Goal: Check status

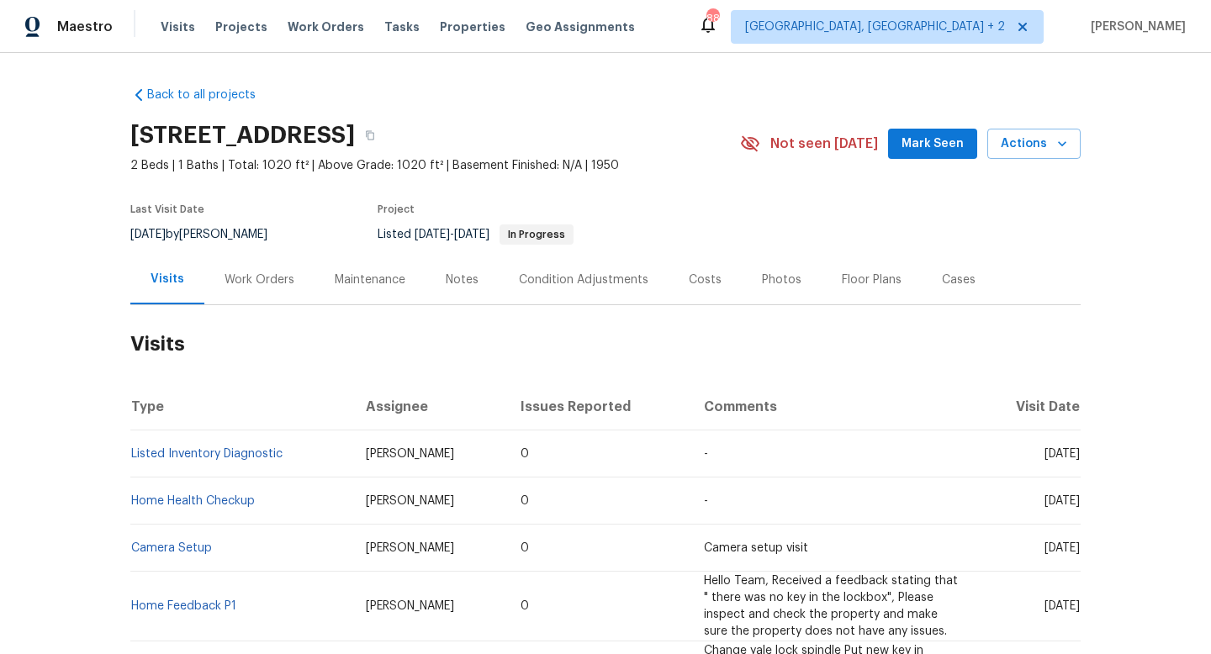
click at [251, 278] on div "Work Orders" at bounding box center [260, 280] width 70 height 17
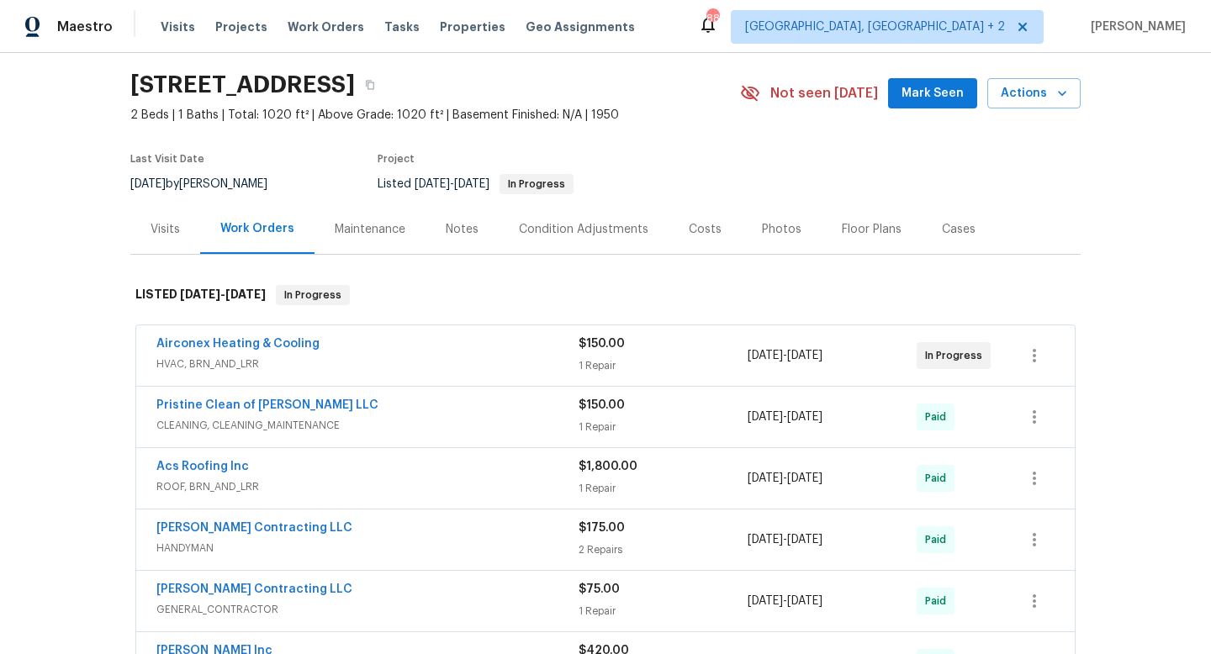
scroll to position [66, 0]
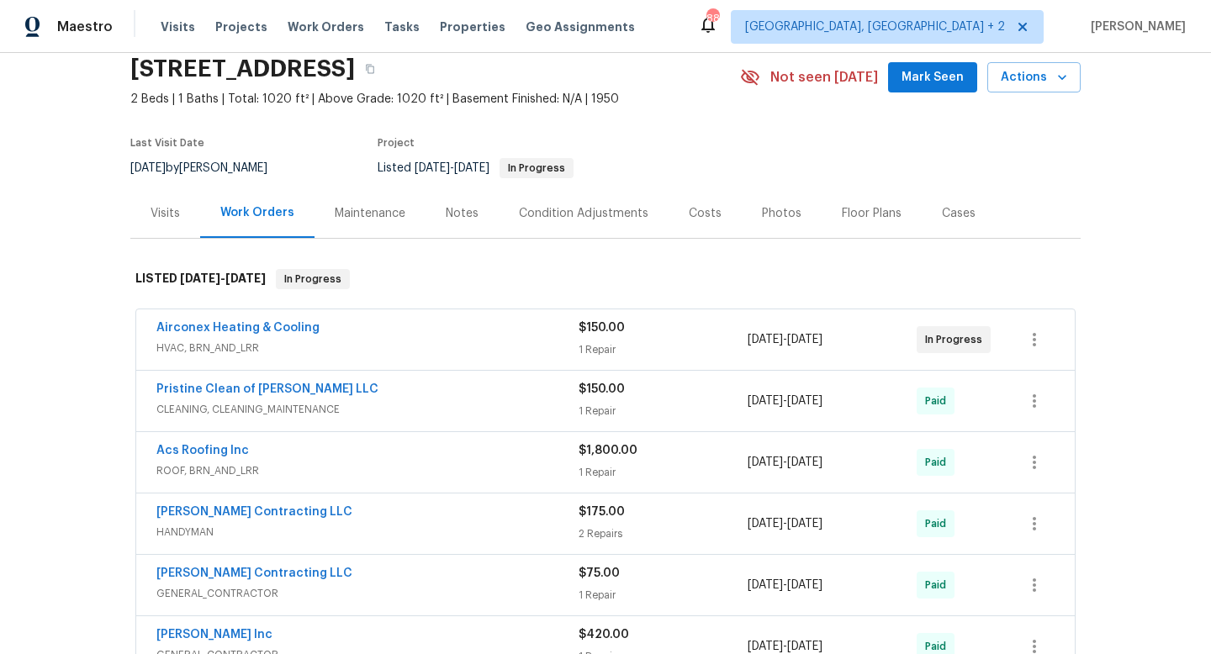
click at [432, 329] on div "Airconex Heating & Cooling" at bounding box center [367, 330] width 422 height 20
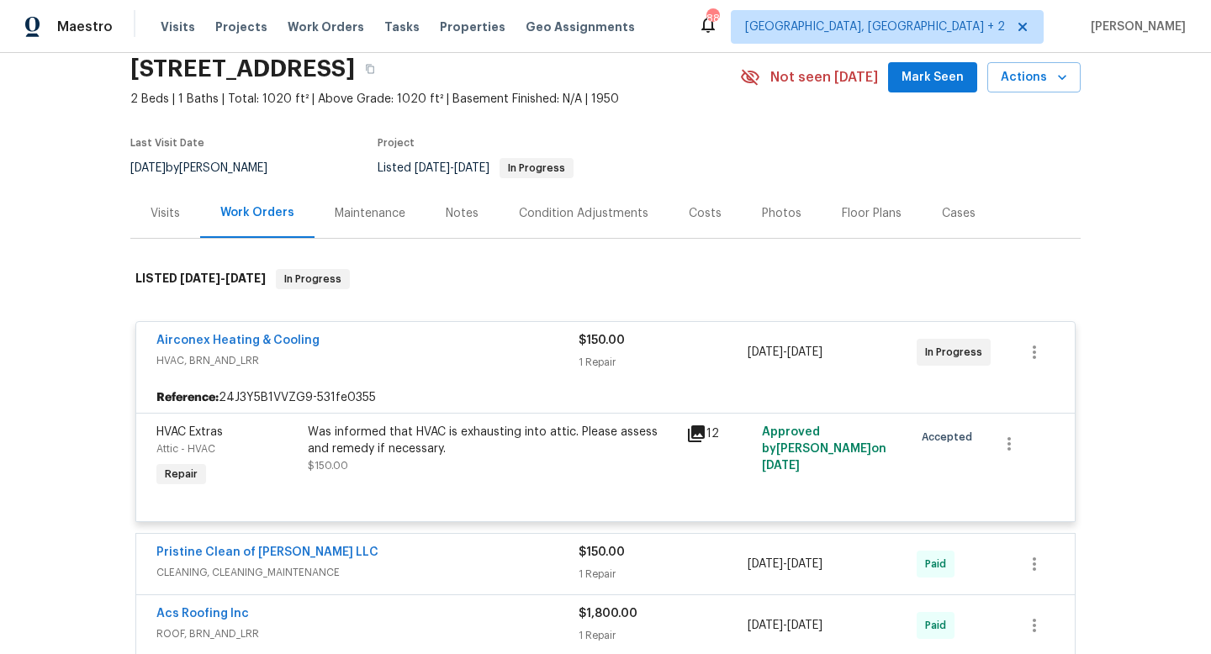
click at [163, 219] on div "Visits" at bounding box center [165, 213] width 29 height 17
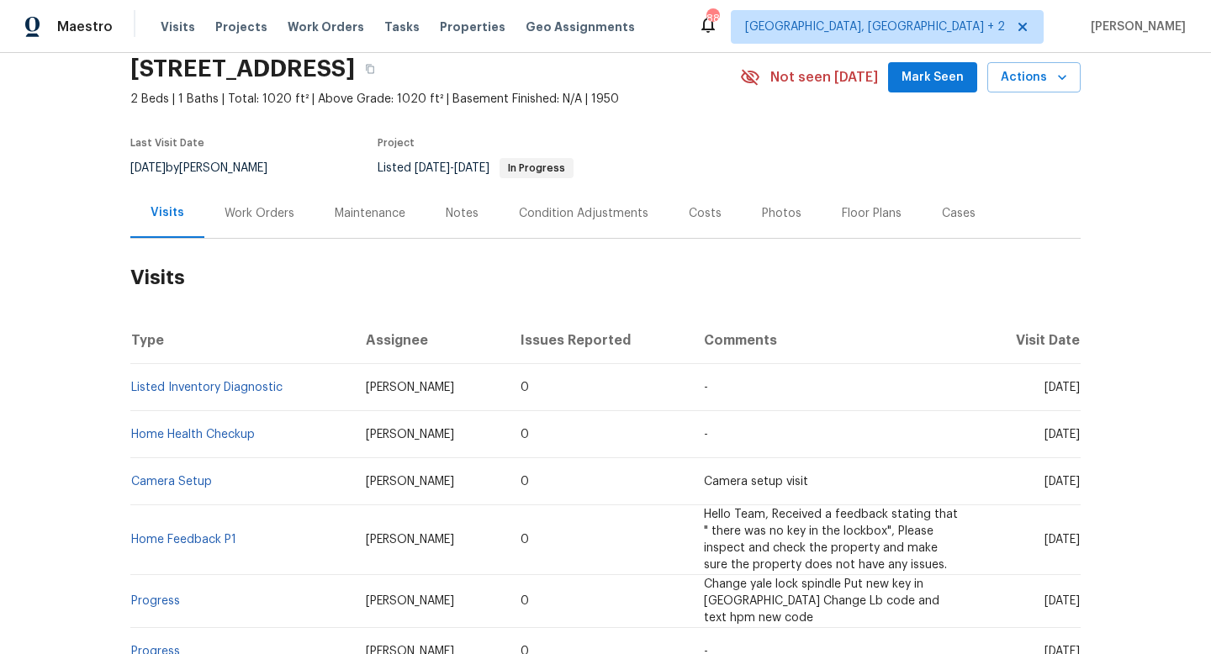
click at [265, 206] on div "Work Orders" at bounding box center [260, 213] width 70 height 17
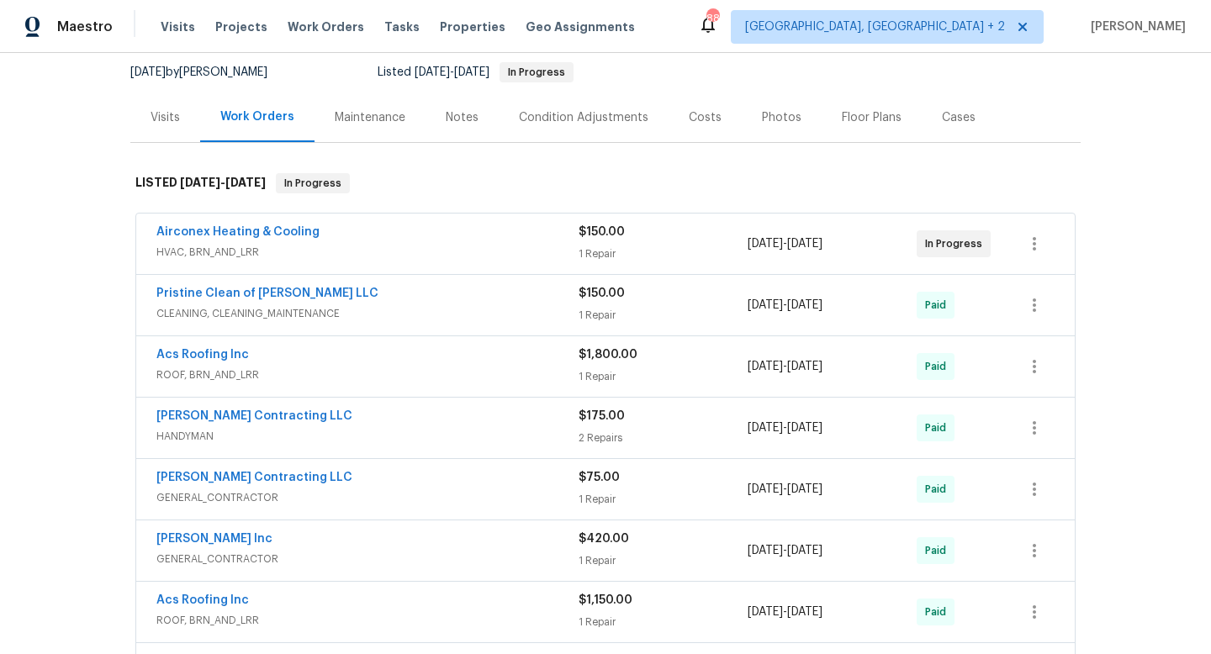
scroll to position [167, 0]
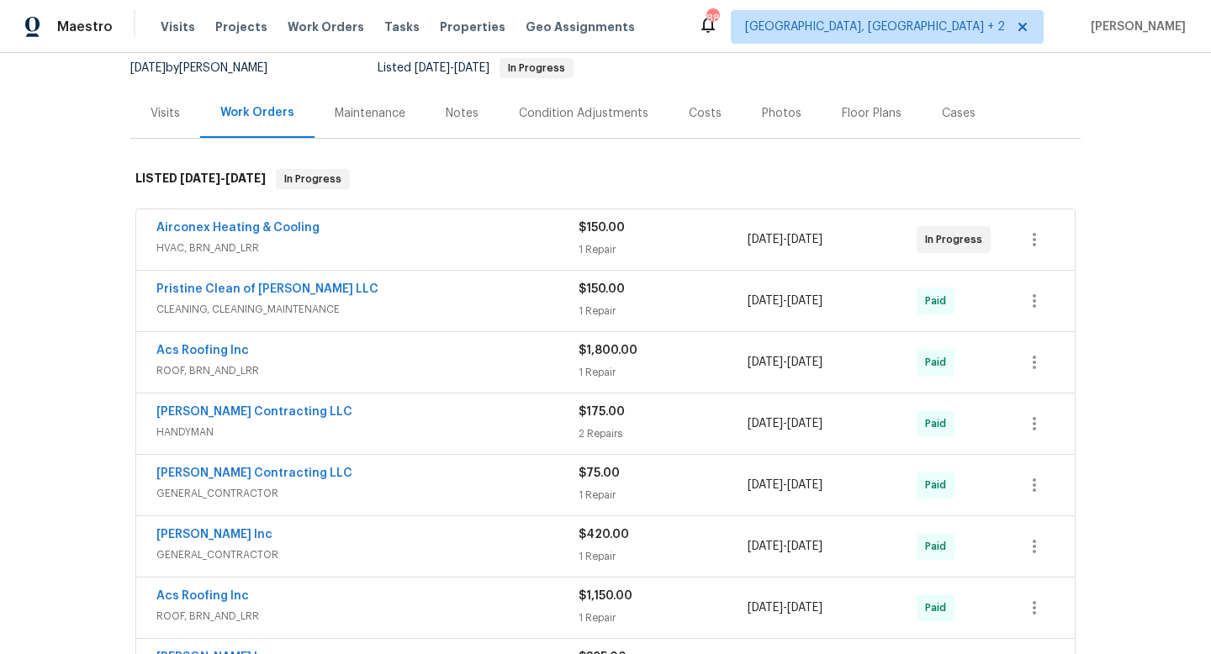
click at [423, 357] on div "Acs Roofing Inc" at bounding box center [367, 352] width 422 height 20
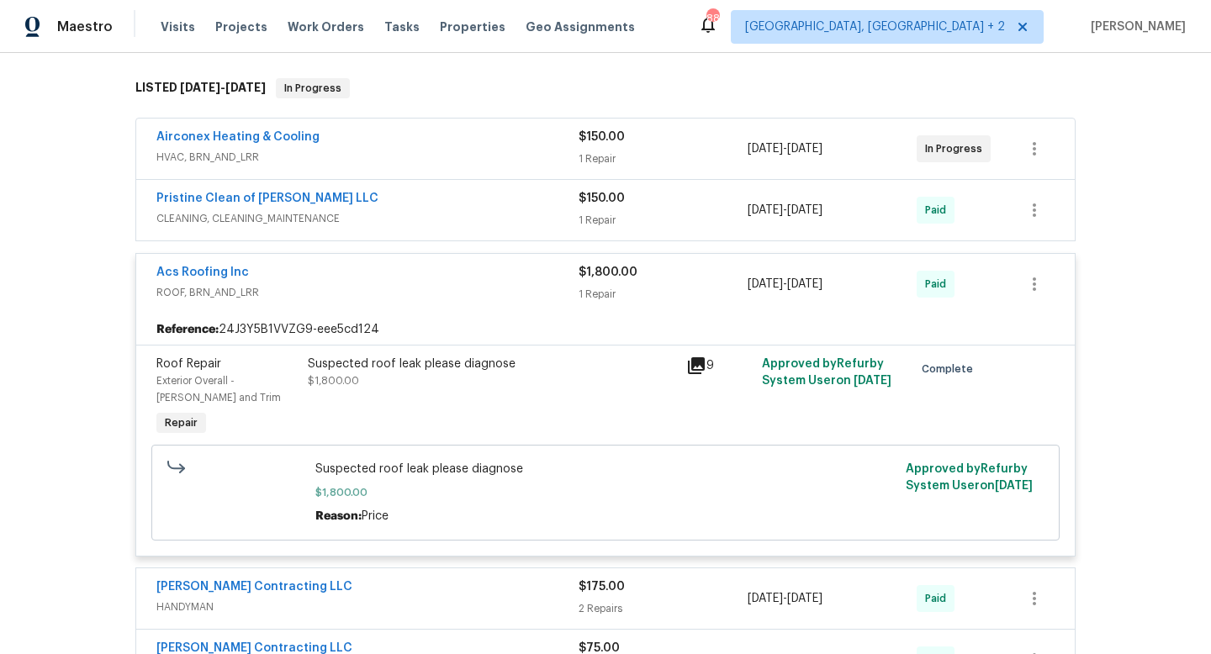
scroll to position [260, 0]
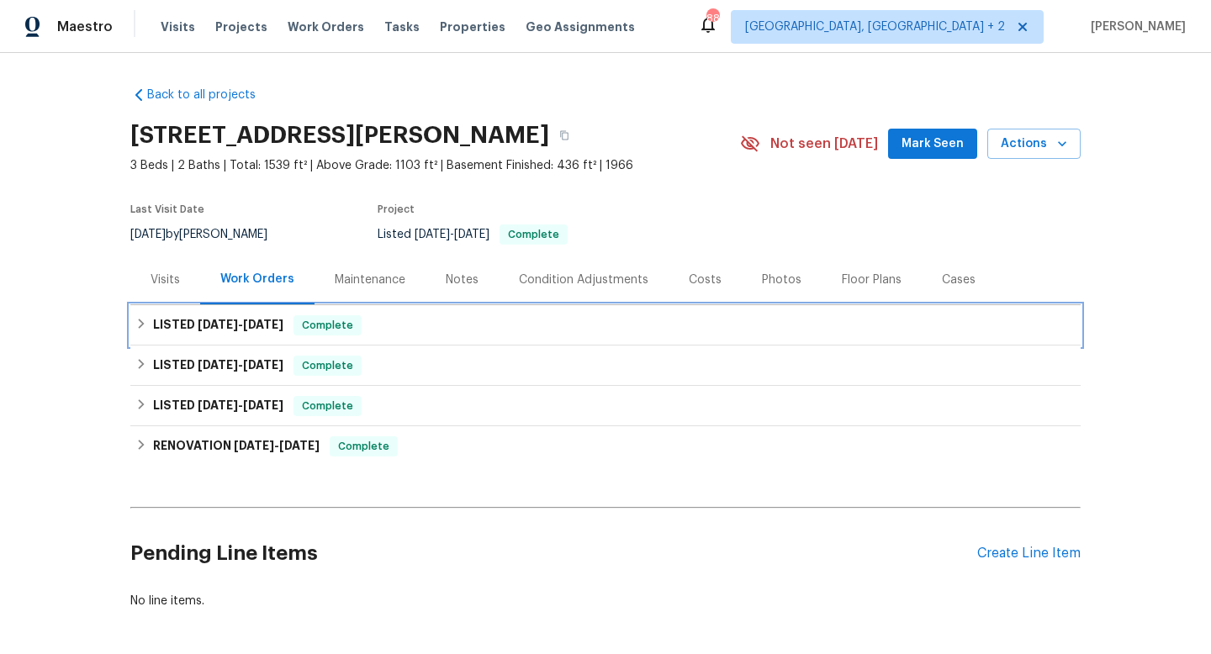
click at [227, 340] on div "LISTED [DATE] - [DATE] Complete" at bounding box center [605, 325] width 951 height 40
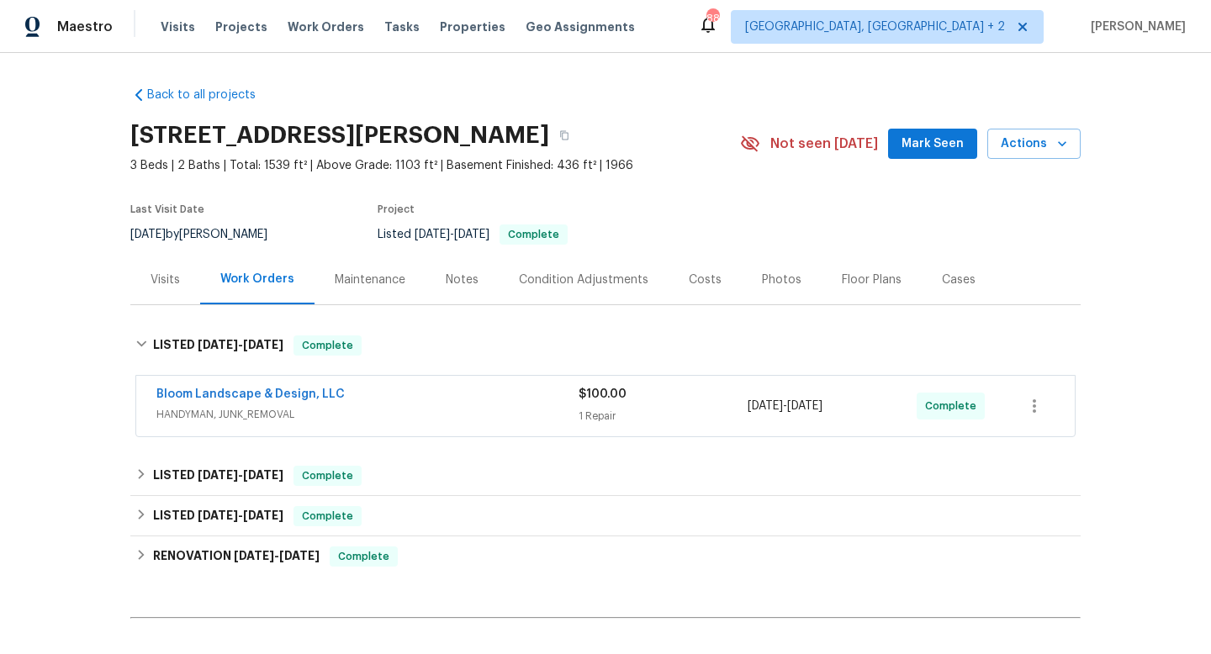
click at [654, 404] on div "$100.00 1 Repair" at bounding box center [663, 406] width 169 height 40
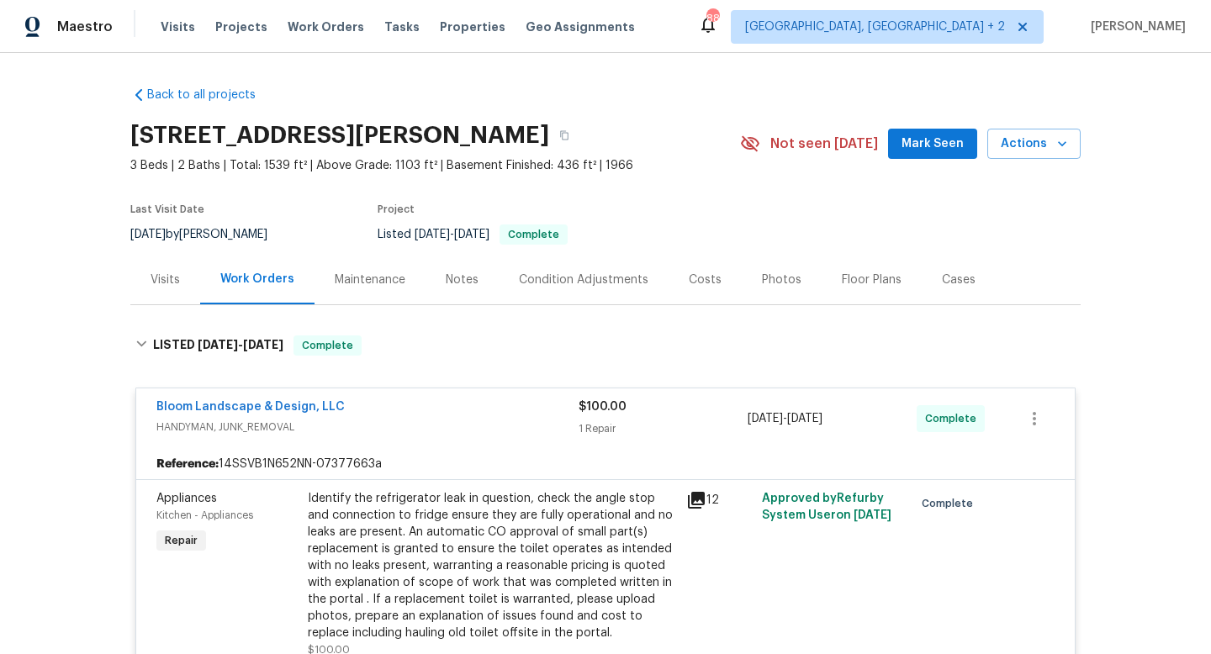
click at [681, 494] on div "12" at bounding box center [719, 574] width 76 height 178
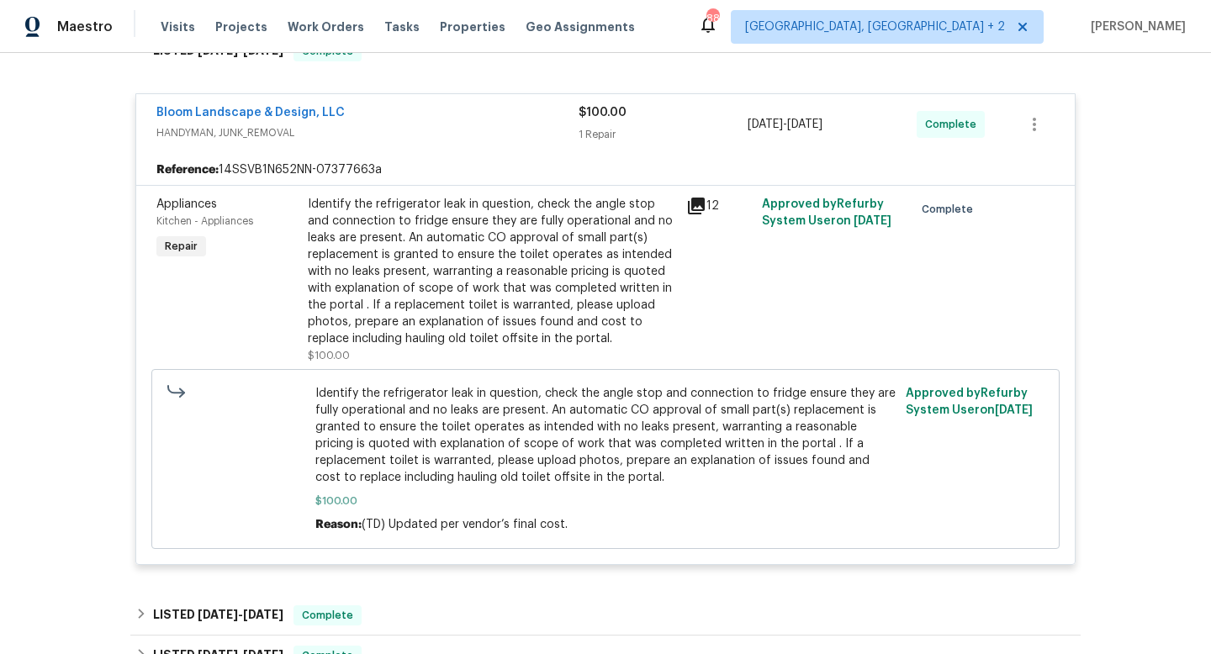
click at [674, 204] on div "Identify the refrigerator leak in question, check the angle stop and connection…" at bounding box center [492, 271] width 368 height 151
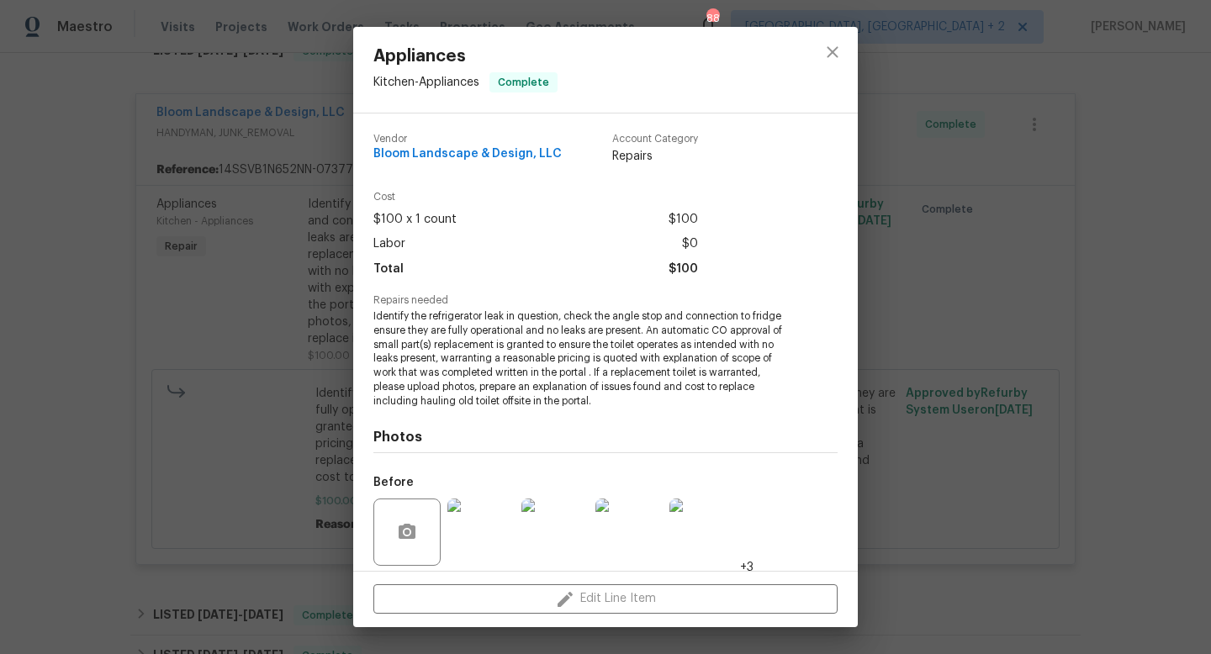
scroll to position [121, 0]
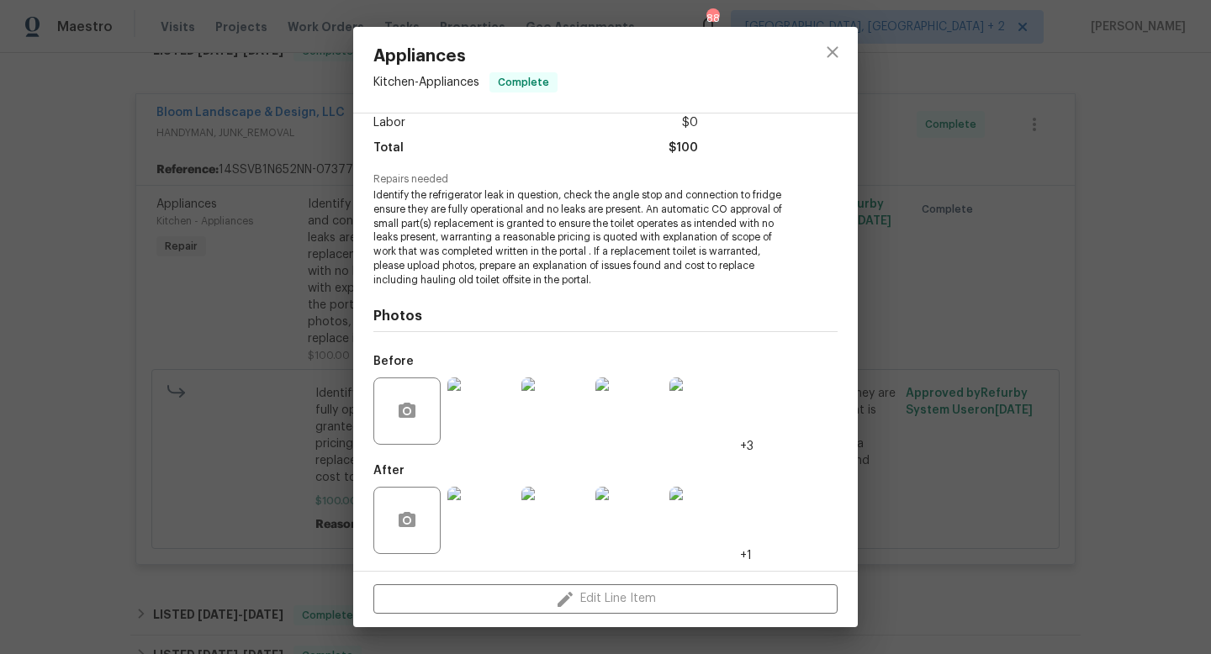
click at [1013, 257] on div "Appliances Kitchen - Appliances Complete Vendor Bloom Landscape & Design, LLC A…" at bounding box center [605, 327] width 1211 height 654
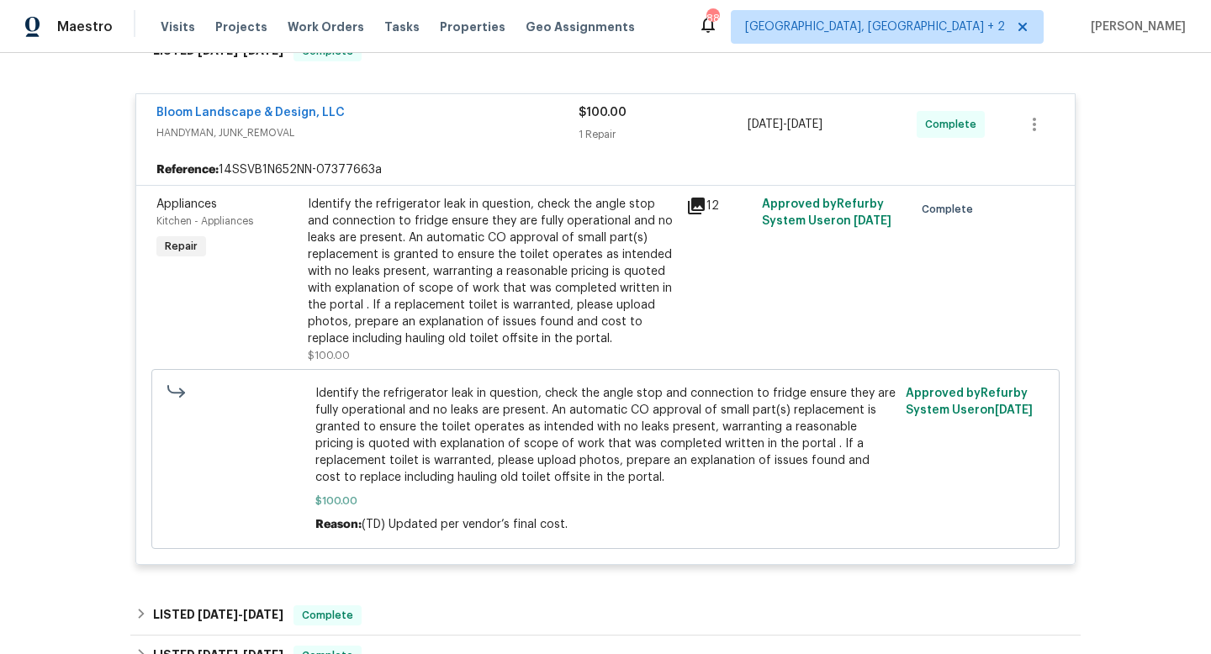
click at [683, 204] on div "12" at bounding box center [719, 280] width 76 height 178
click at [673, 211] on div "Identify the refrigerator leak in question, check the angle stop and connection…" at bounding box center [492, 271] width 368 height 151
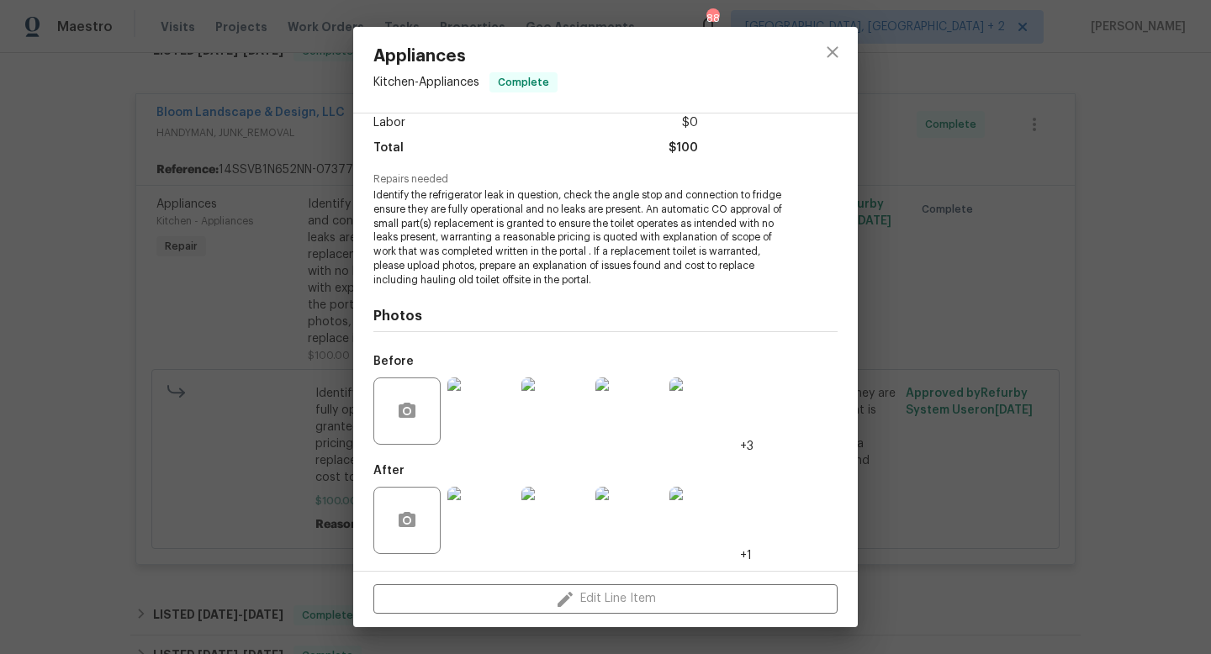
click at [485, 510] on img at bounding box center [480, 520] width 67 height 67
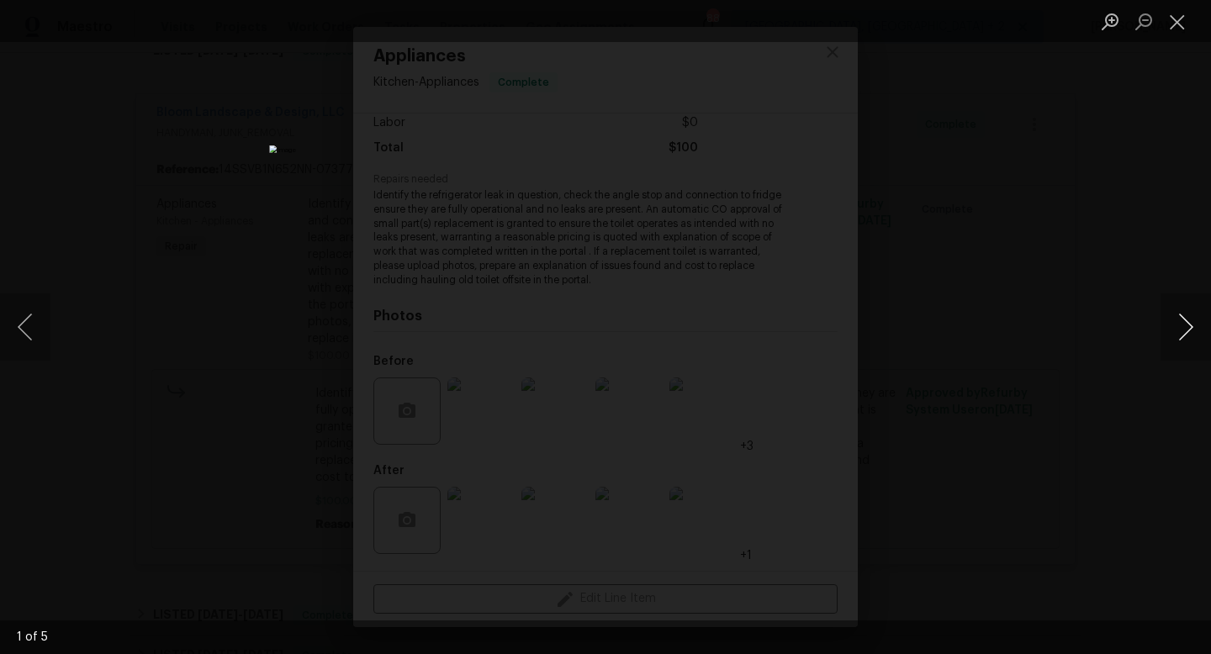
click at [1195, 327] on button "Next image" at bounding box center [1186, 327] width 50 height 67
click at [1189, 321] on button "Next image" at bounding box center [1186, 327] width 50 height 67
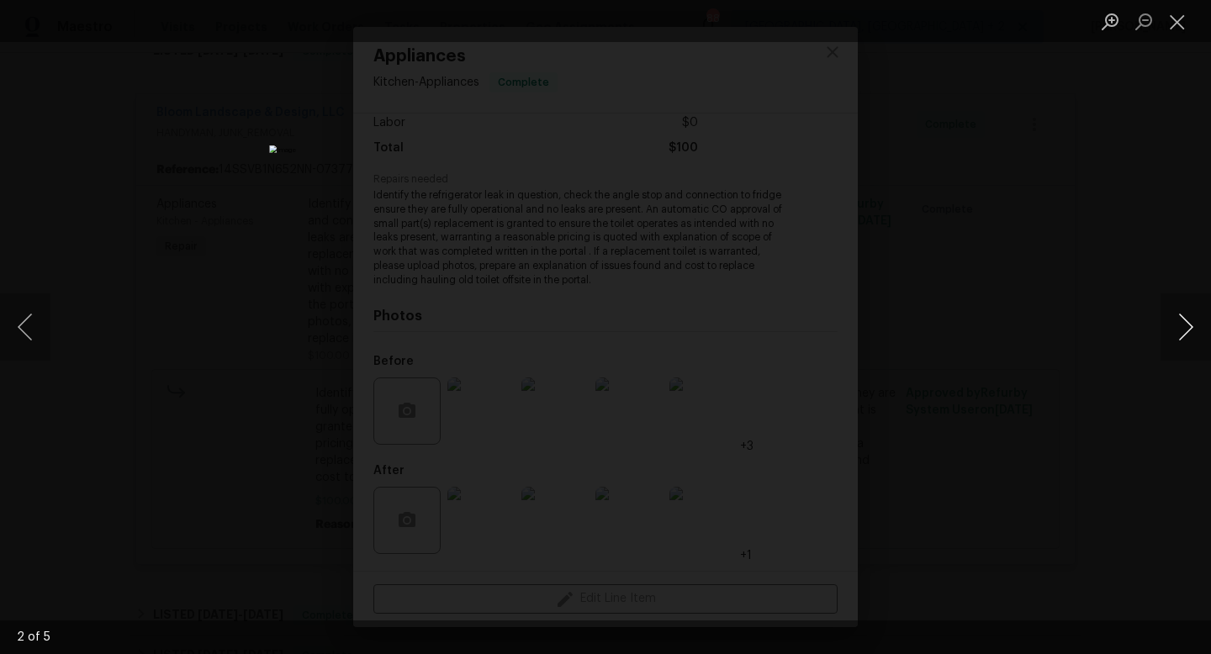
click at [1189, 321] on button "Next image" at bounding box center [1186, 327] width 50 height 67
click at [1161, 321] on button "Next image" at bounding box center [1186, 327] width 50 height 67
click at [1189, 322] on button "Next image" at bounding box center [1186, 327] width 50 height 67
click at [1187, 320] on button "Next image" at bounding box center [1186, 327] width 50 height 67
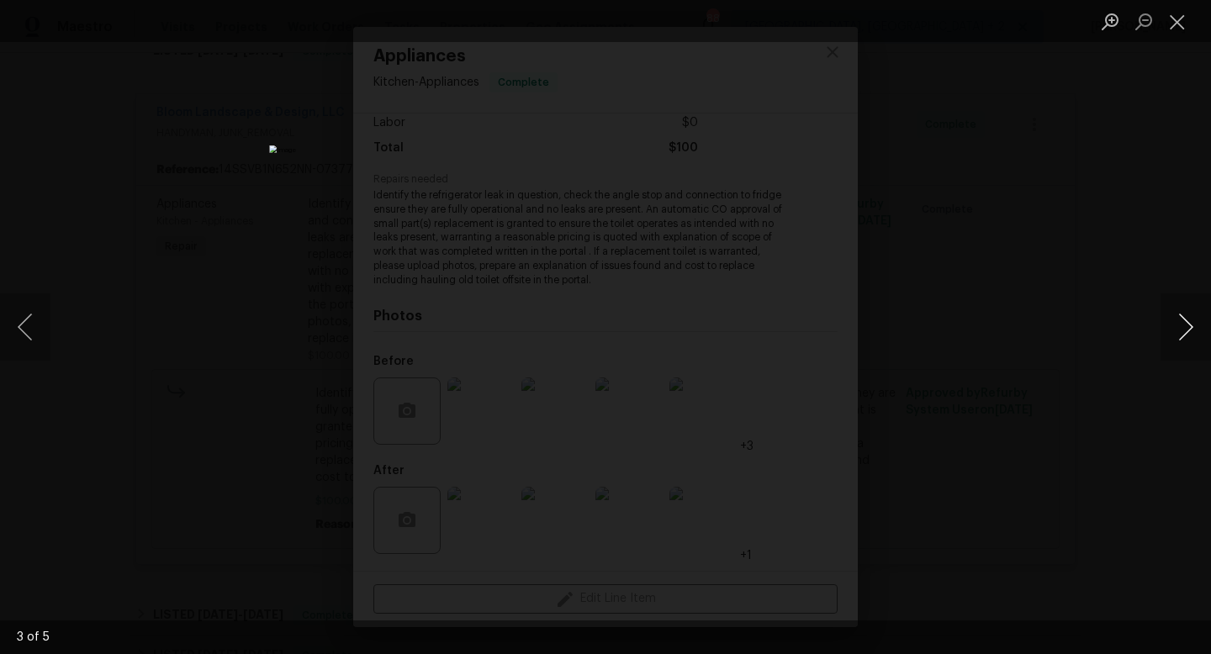
click at [1187, 320] on button "Next image" at bounding box center [1186, 327] width 50 height 67
